Goal: Obtain resource: Download file/media

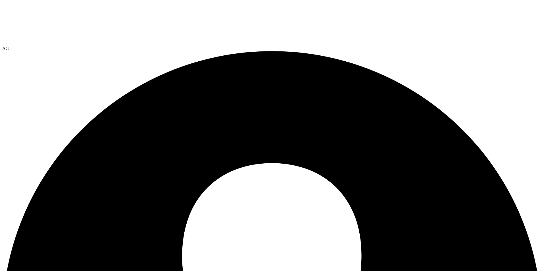
select select "USEast"
select select "USD"
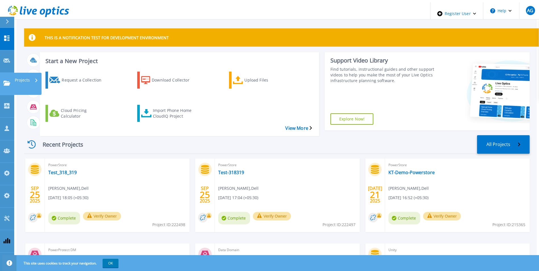
click at [8, 81] on icon at bounding box center [6, 83] width 7 height 5
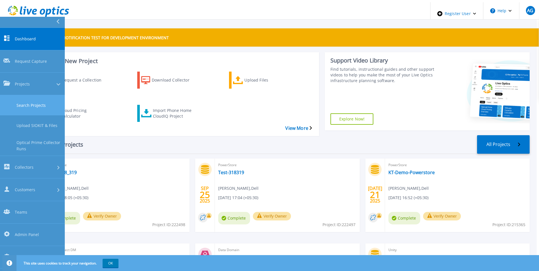
click at [40, 95] on link "Search Projects" at bounding box center [32, 105] width 65 height 20
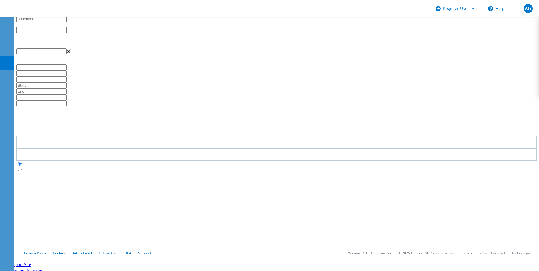
type input "1"
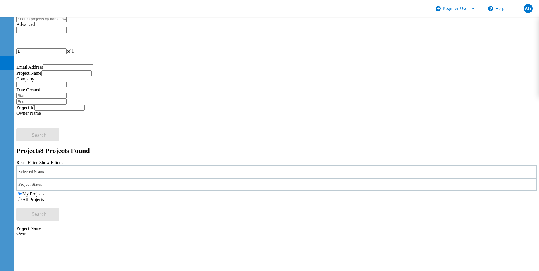
click at [144, 166] on div "Selected Scans" at bounding box center [276, 172] width 521 height 13
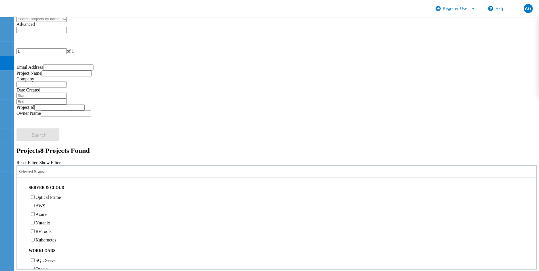
click at [61, 195] on label "Optical Prime" at bounding box center [48, 197] width 25 height 5
click at [35, 195] on input "Optical Prime" at bounding box center [33, 197] width 4 height 4
drag, startPoint x: 359, startPoint y: 78, endPoint x: 377, endPoint y: 78, distance: 17.1
click at [44, 197] on label "All Projects" at bounding box center [33, 199] width 22 height 5
click at [22, 198] on input "All Projects" at bounding box center [20, 200] width 4 height 4
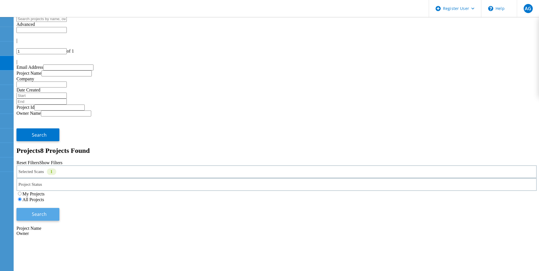
click at [59, 208] on button "Search" at bounding box center [37, 214] width 43 height 13
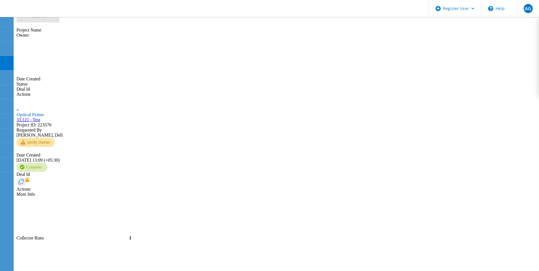
scroll to position [199, 0]
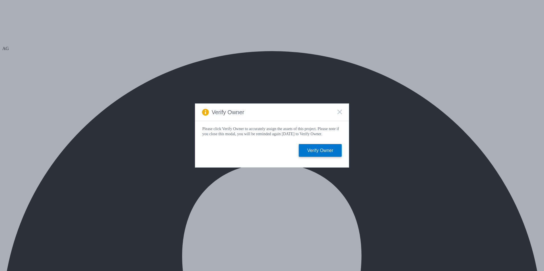
click at [338, 109] on rect at bounding box center [339, 111] width 5 height 5
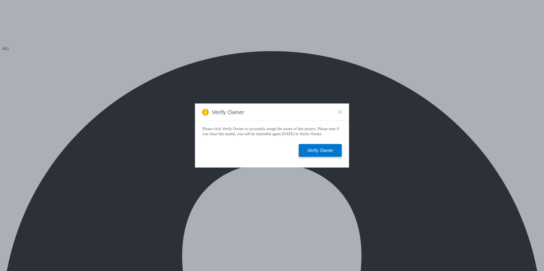
click at [339, 111] on rect at bounding box center [339, 111] width 5 height 5
